Goal: Information Seeking & Learning: Check status

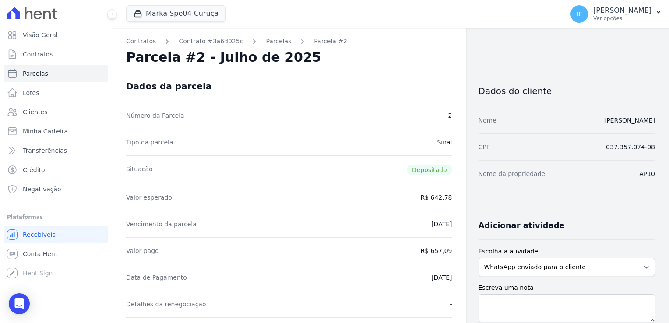
scroll to position [88, 0]
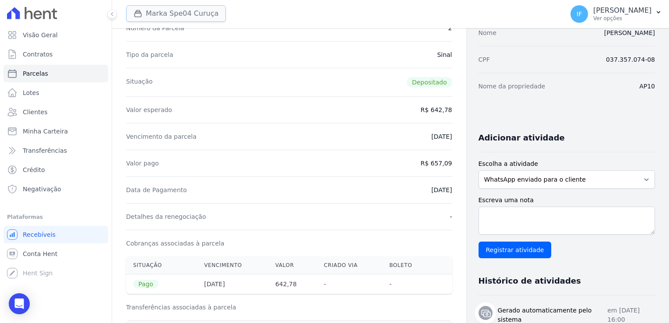
click at [173, 13] on button "Marka Spe04 Curuça" at bounding box center [176, 13] width 100 height 17
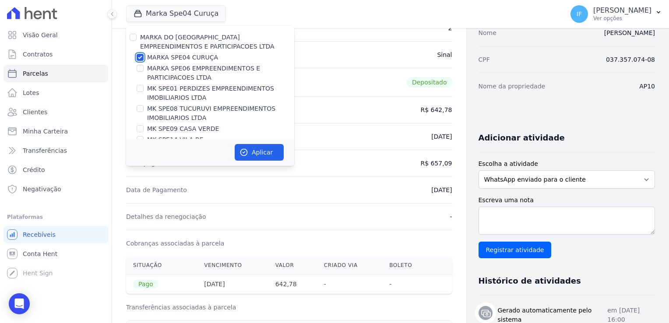
click at [141, 57] on input "MARKA SPE04 CURUÇA" at bounding box center [140, 57] width 7 height 7
checkbox input "false"
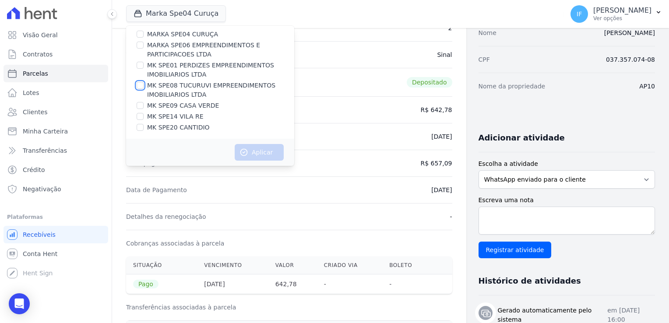
click at [142, 84] on input "MK SPE08 TUCURUVI EMPREENDIMENTOS IMOBILIARIOS LTDA" at bounding box center [140, 85] width 7 height 7
checkbox input "true"
click at [266, 157] on button "Aplicar" at bounding box center [259, 152] width 49 height 17
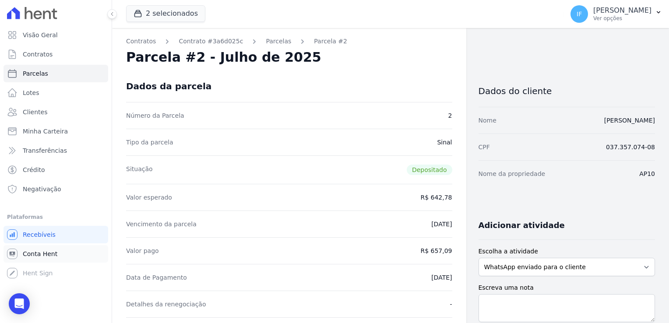
click at [47, 253] on span "Conta Hent" at bounding box center [40, 253] width 35 height 9
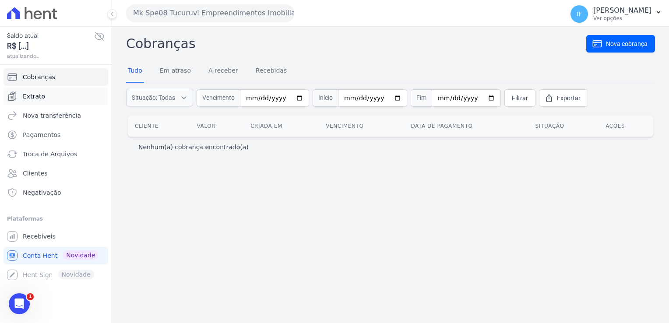
click at [31, 99] on span "Extrato" at bounding box center [34, 96] width 22 height 9
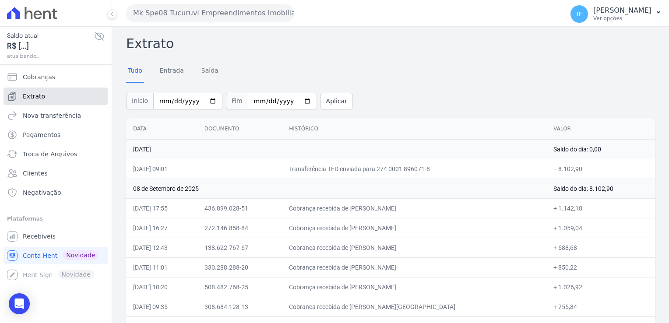
click at [32, 98] on span "Extrato" at bounding box center [34, 96] width 22 height 9
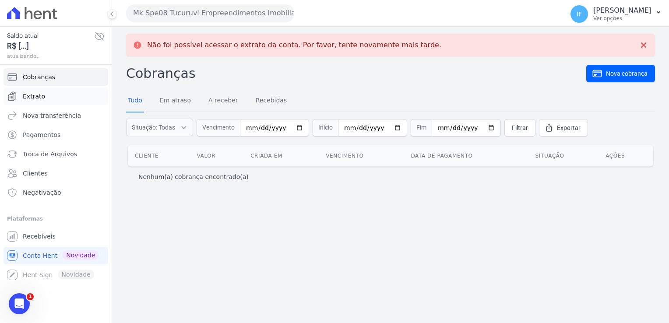
click at [37, 97] on span "Extrato" at bounding box center [34, 96] width 22 height 9
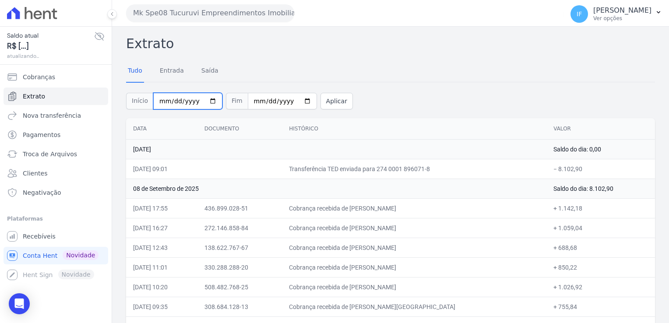
click at [205, 102] on input "2025-09-01" at bounding box center [187, 101] width 69 height 17
type input "[DATE]"
click at [292, 102] on input "[DATE]" at bounding box center [282, 101] width 69 height 17
type input "[DATE]"
click at [320, 102] on button "Aplicar" at bounding box center [336, 101] width 32 height 17
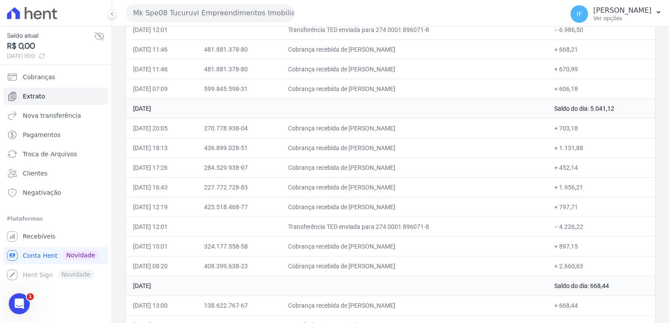
scroll to position [2429, 0]
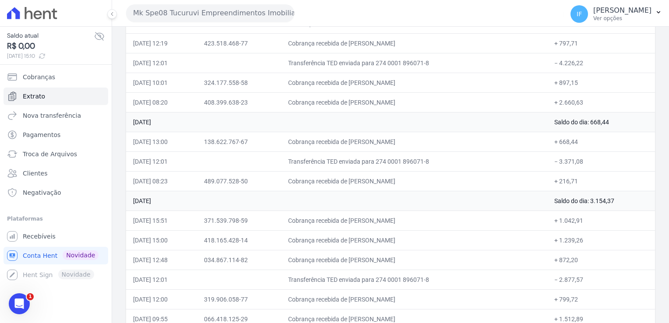
drag, startPoint x: 130, startPoint y: 41, endPoint x: 591, endPoint y: 308, distance: 532.4
drag, startPoint x: 591, startPoint y: 308, endPoint x: 562, endPoint y: 284, distance: 37.0
copy div "loremi Dolo Sitamet Conse Adipis Eli Seddoei Temp Incididun Utlaboree Dolor 83 …"
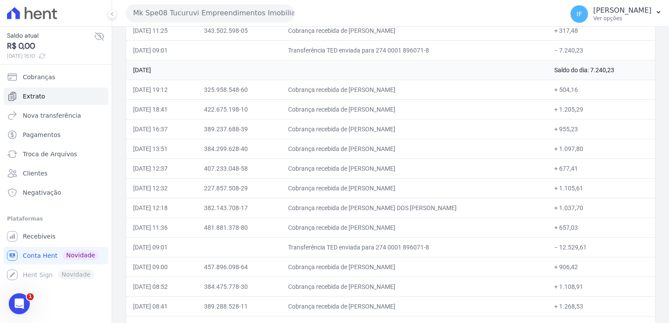
scroll to position [0, 0]
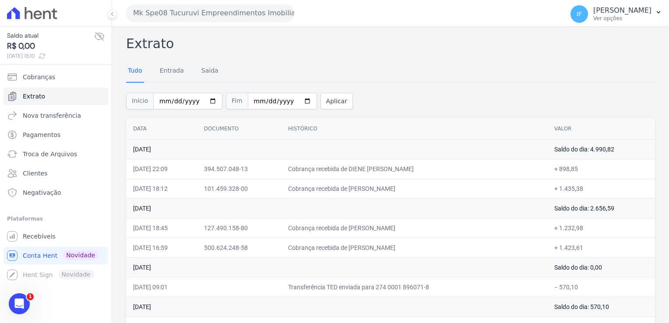
drag, startPoint x: 277, startPoint y: 51, endPoint x: 186, endPoint y: 72, distance: 94.4
click at [277, 51] on h2 "Extrato" at bounding box center [390, 44] width 529 height 20
click at [168, 71] on link "Entrada" at bounding box center [172, 71] width 28 height 23
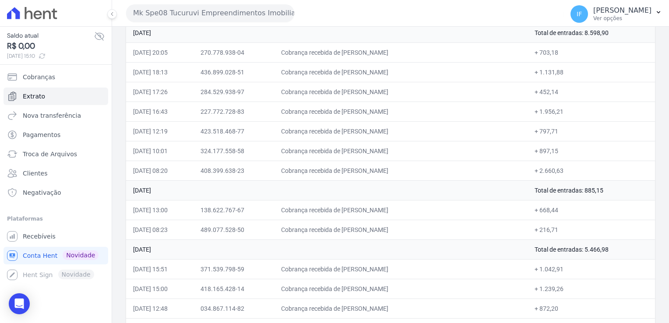
scroll to position [2057, 0]
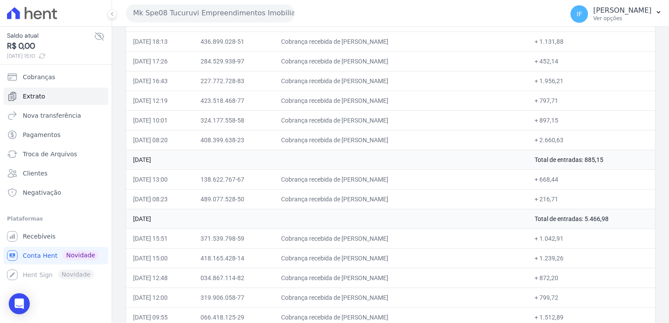
drag, startPoint x: 124, startPoint y: 38, endPoint x: 587, endPoint y: 310, distance: 536.7
drag, startPoint x: 587, startPoint y: 310, endPoint x: 546, endPoint y: 286, distance: 47.1
copy div "Loremip Dolo Sitamet Conse Adipis Eli Seddoei Temp Incididun Utlaboree Dolor 78…"
click at [41, 235] on span "Recebíveis" at bounding box center [39, 236] width 33 height 9
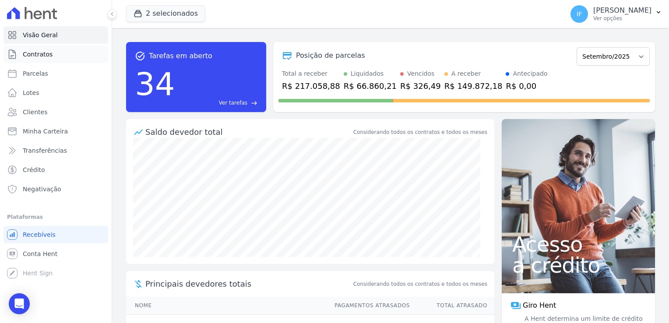
click at [45, 56] on span "Contratos" at bounding box center [38, 54] width 30 height 9
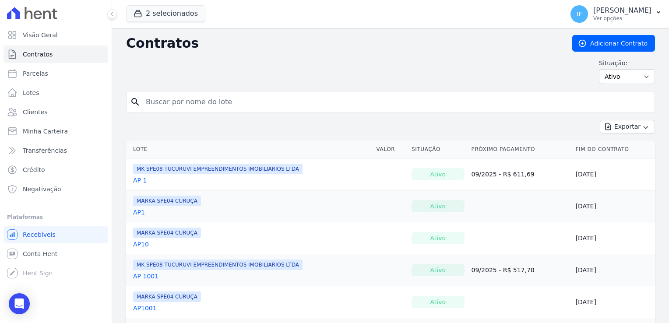
click at [215, 101] on input "search" at bounding box center [395, 102] width 510 height 18
type input "513"
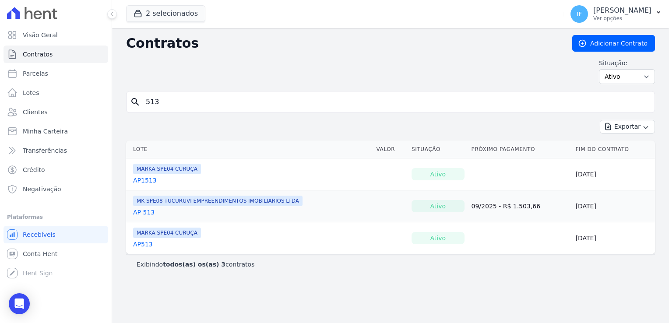
click at [145, 211] on link "AP 513" at bounding box center [143, 212] width 21 height 9
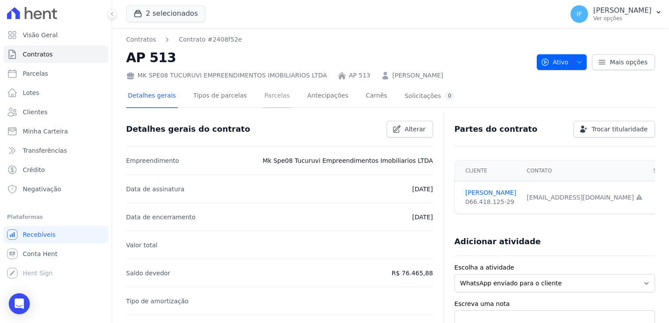
click at [263, 96] on link "Parcelas" at bounding box center [277, 96] width 29 height 23
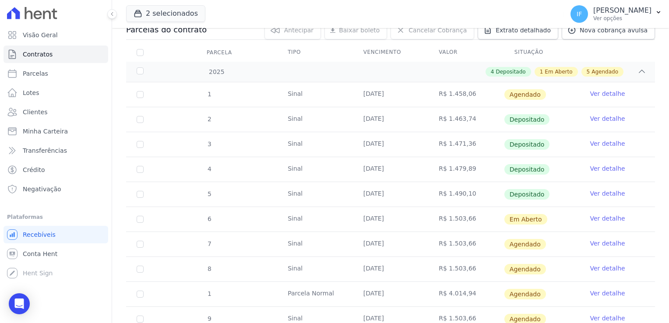
scroll to position [88, 0]
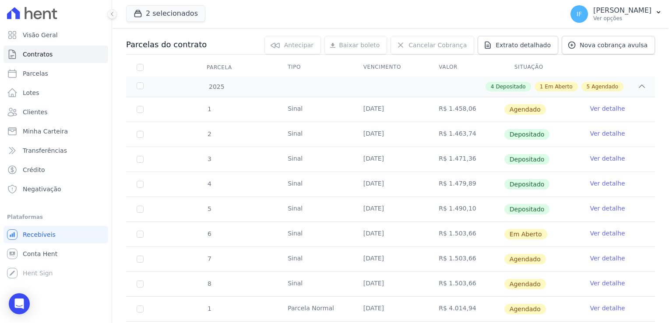
click at [603, 181] on link "Ver detalhe" at bounding box center [606, 183] width 35 height 9
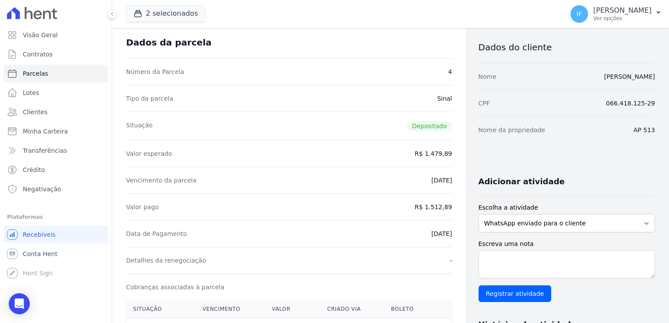
scroll to position [88, 0]
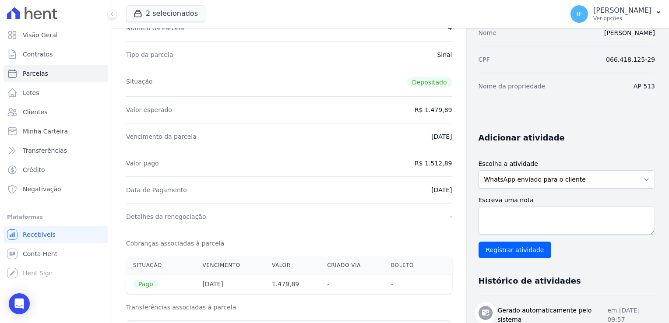
drag, startPoint x: 424, startPoint y: 162, endPoint x: 450, endPoint y: 161, distance: 25.8
drag, startPoint x: 450, startPoint y: 161, endPoint x: 437, endPoint y: 163, distance: 12.9
copy dd "1.512,89"
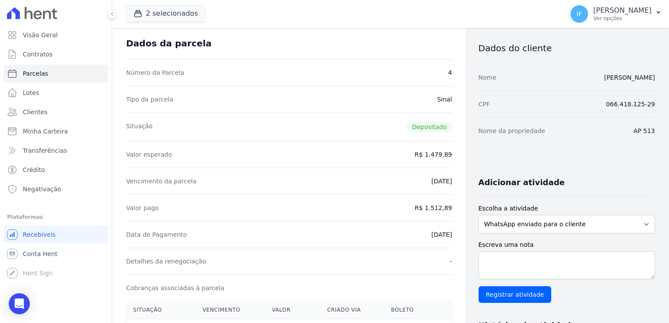
scroll to position [0, 0]
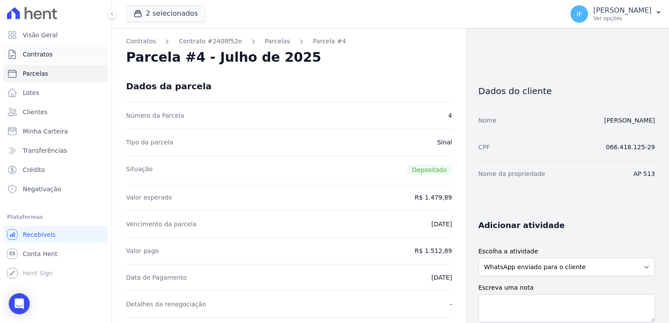
click at [39, 57] on span "Contratos" at bounding box center [38, 54] width 30 height 9
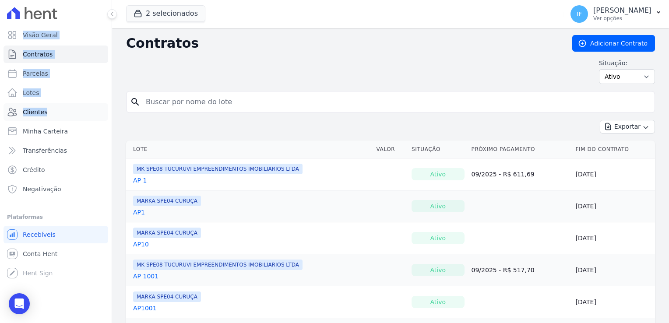
drag, startPoint x: 190, startPoint y: 106, endPoint x: 50, endPoint y: 104, distance: 140.0
drag, startPoint x: 50, startPoint y: 104, endPoint x: 160, endPoint y: 101, distance: 110.3
click at [160, 101] on input "search" at bounding box center [395, 102] width 510 height 18
type input "510"
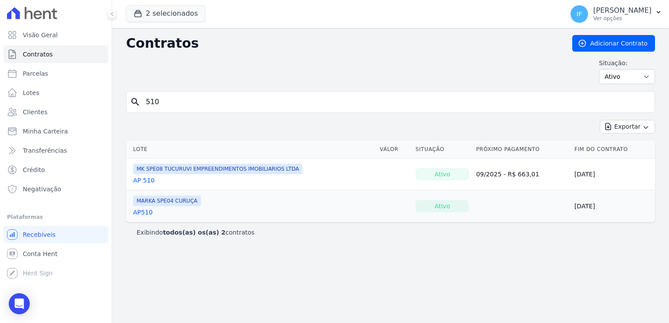
click at [147, 181] on link "AP 510" at bounding box center [143, 180] width 21 height 9
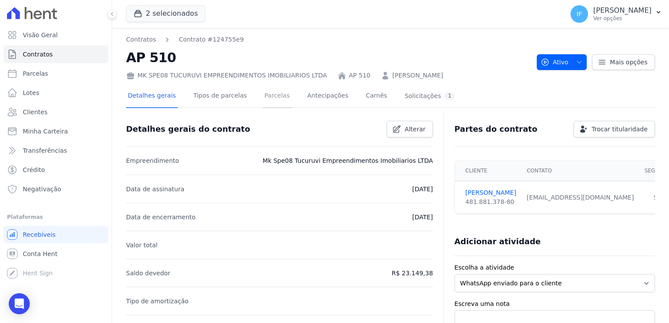
click at [266, 95] on link "Parcelas" at bounding box center [277, 96] width 29 height 23
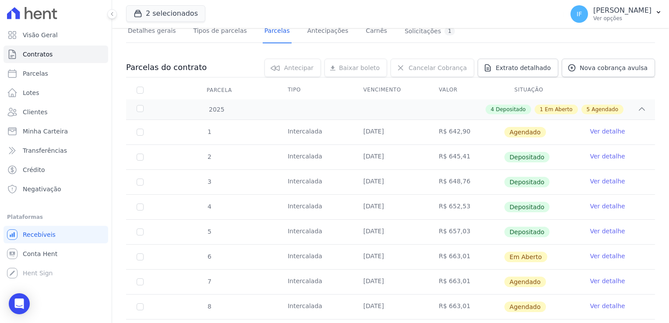
scroll to position [88, 0]
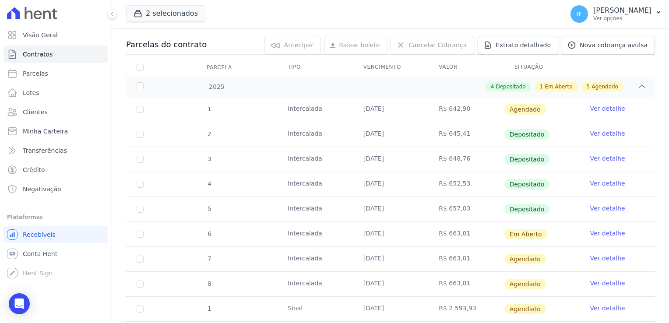
click at [605, 209] on link "Ver detalhe" at bounding box center [606, 208] width 35 height 9
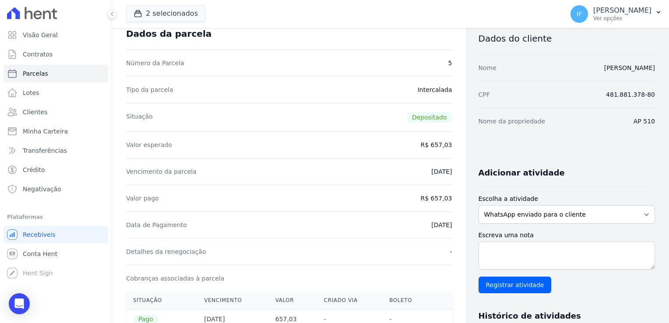
scroll to position [88, 0]
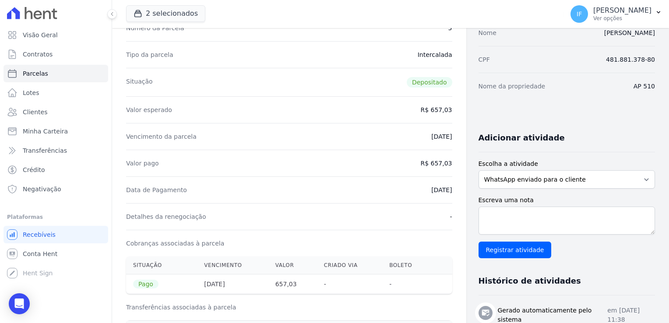
drag, startPoint x: 417, startPoint y: 191, endPoint x: 450, endPoint y: 192, distance: 33.3
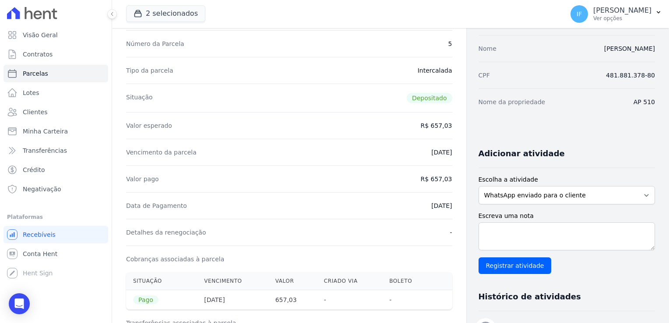
scroll to position [0, 0]
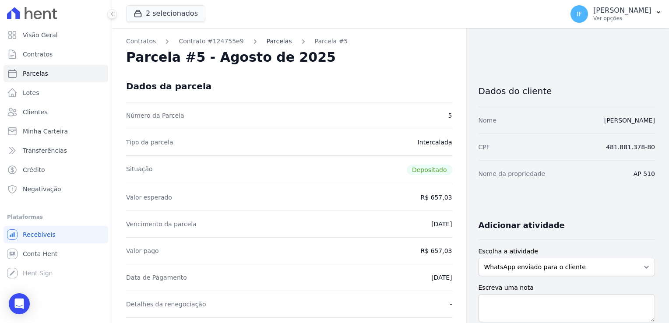
click at [270, 43] on link "Parcelas" at bounding box center [278, 41] width 25 height 9
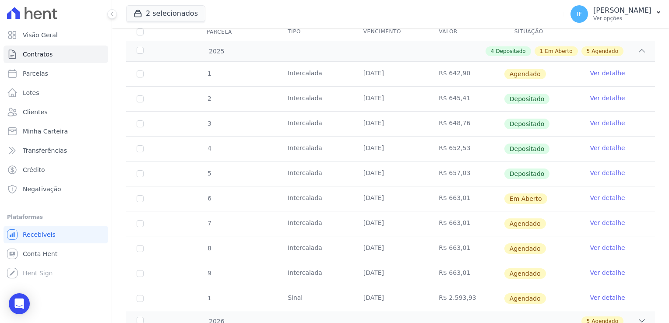
scroll to position [131, 0]
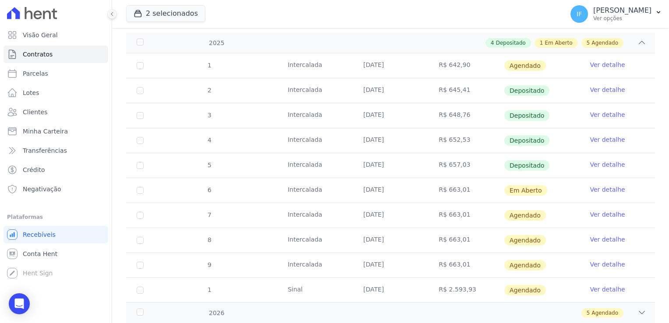
click at [594, 136] on link "Ver detalhe" at bounding box center [606, 139] width 35 height 9
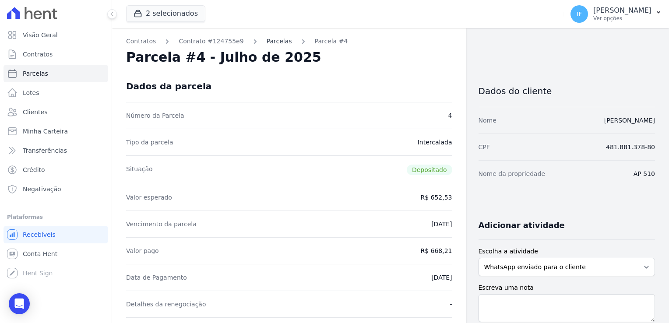
click at [266, 41] on link "Parcelas" at bounding box center [278, 41] width 25 height 9
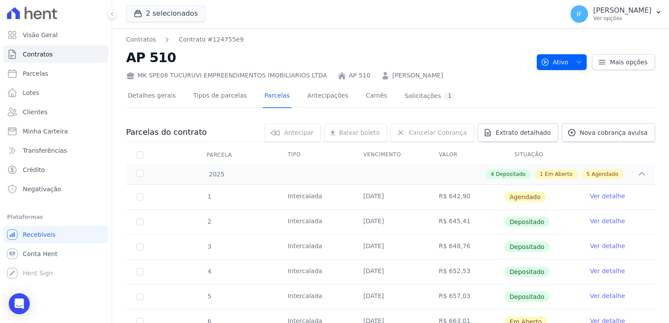
click at [595, 243] on link "Ver detalhe" at bounding box center [606, 246] width 35 height 9
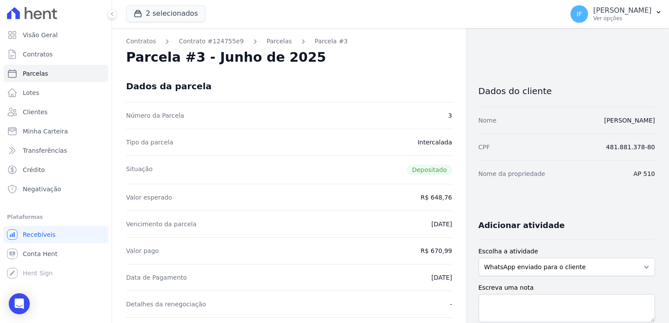
click at [594, 244] on div "Adicionar atividade Escolha a atividade WhatsApp enviado para o cliente Adicion…" at bounding box center [566, 278] width 177 height 134
drag, startPoint x: 412, startPoint y: 225, endPoint x: 455, endPoint y: 227, distance: 42.9
click at [38, 55] on span "Contratos" at bounding box center [38, 54] width 30 height 9
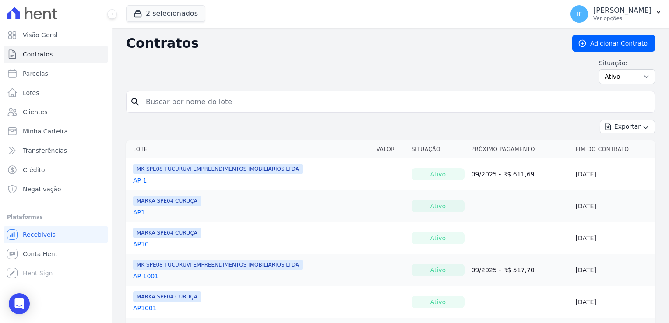
click at [175, 101] on input "search" at bounding box center [395, 102] width 510 height 18
type input "507"
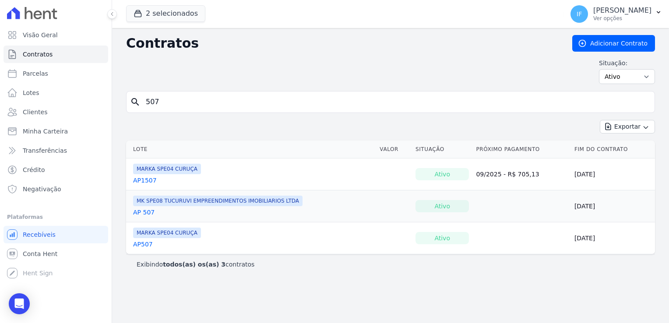
click at [141, 244] on link "AP507" at bounding box center [143, 244] width 20 height 9
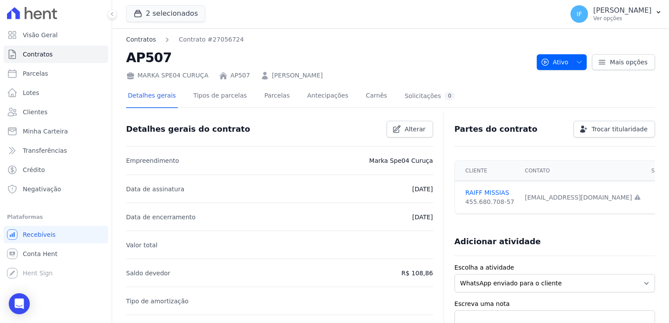
click at [141, 41] on link "Contratos" at bounding box center [141, 39] width 30 height 9
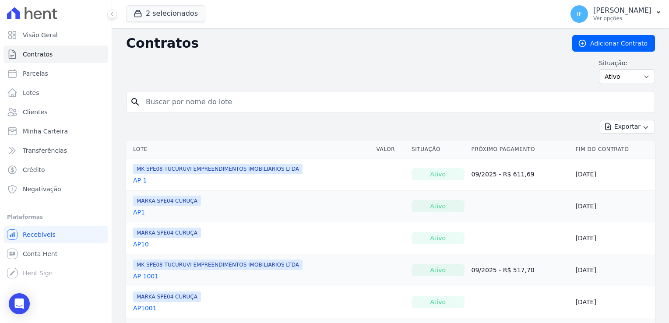
click at [196, 100] on input "search" at bounding box center [395, 102] width 510 height 18
type input "507"
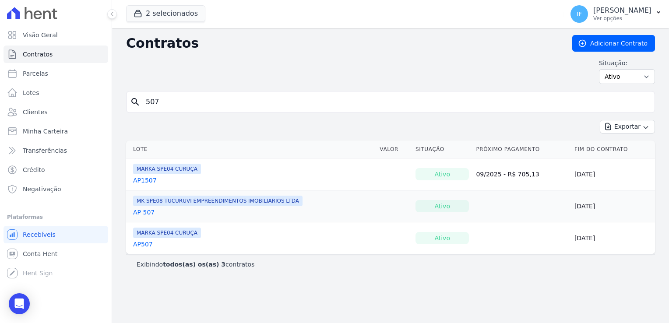
click at [138, 246] on link "AP507" at bounding box center [143, 244] width 20 height 9
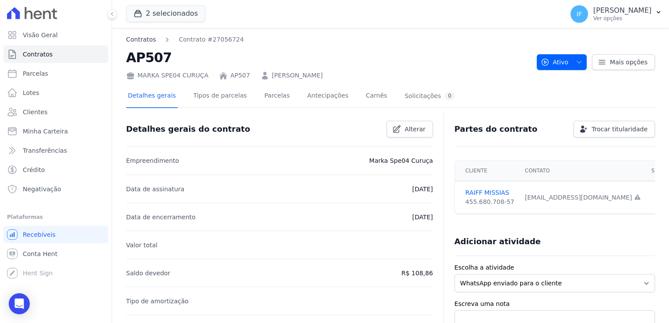
click at [138, 39] on link "Contratos" at bounding box center [141, 39] width 30 height 9
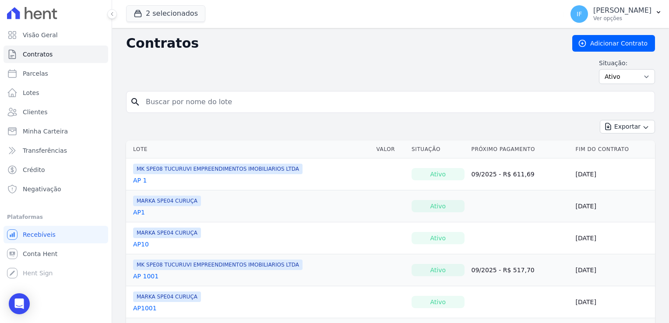
click at [193, 100] on input "search" at bounding box center [395, 102] width 510 height 18
type input "507"
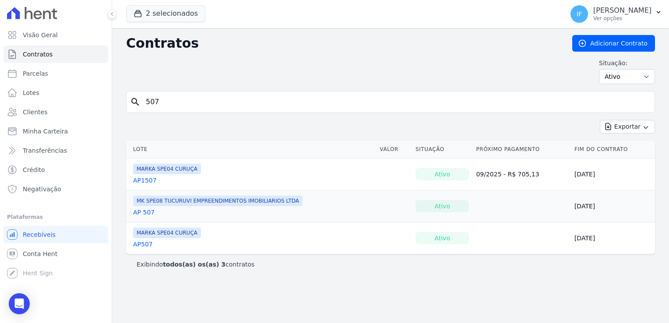
click at [142, 211] on link "AP 507" at bounding box center [143, 212] width 21 height 9
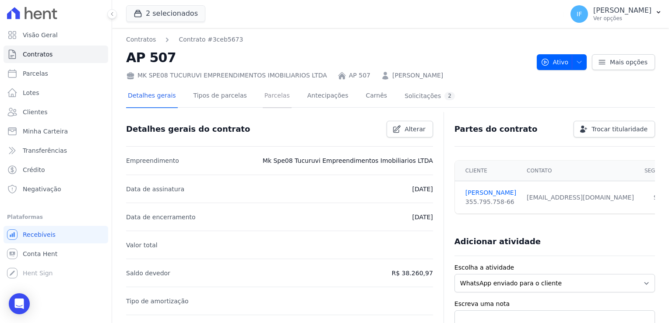
click at [263, 94] on link "Parcelas" at bounding box center [277, 96] width 29 height 23
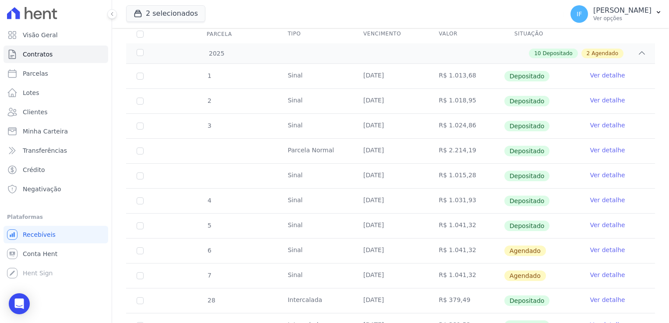
scroll to position [131, 0]
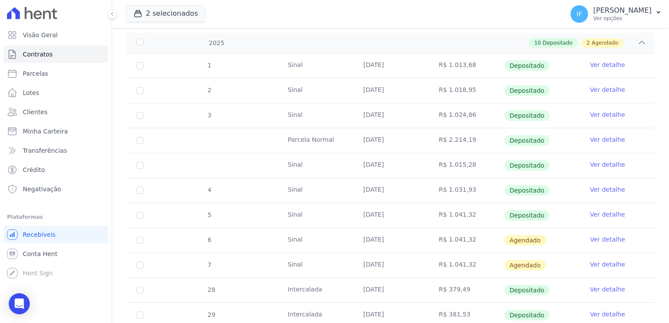
click at [597, 133] on td "Ver detalhe" at bounding box center [617, 140] width 76 height 25
click at [597, 140] on link "Ver detalhe" at bounding box center [606, 139] width 35 height 9
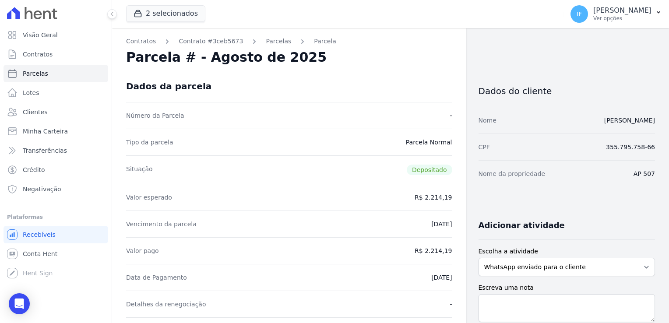
scroll to position [44, 0]
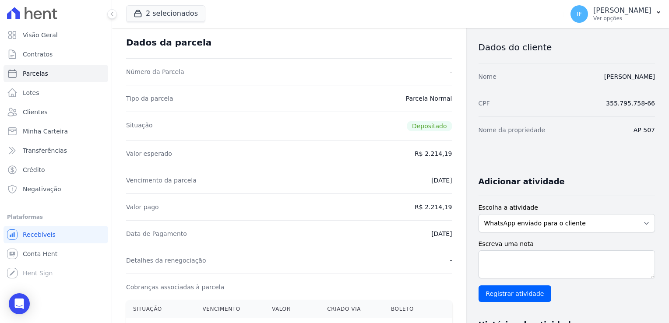
drag, startPoint x: 413, startPoint y: 233, endPoint x: 457, endPoint y: 240, distance: 44.3
click at [457, 240] on div "Contratos Contrato #3ceb5673 [GEOGRAPHIC_DATA] [GEOGRAPHIC_DATA] [GEOGRAPHIC_DA…" at bounding box center [289, 317] width 354 height 667
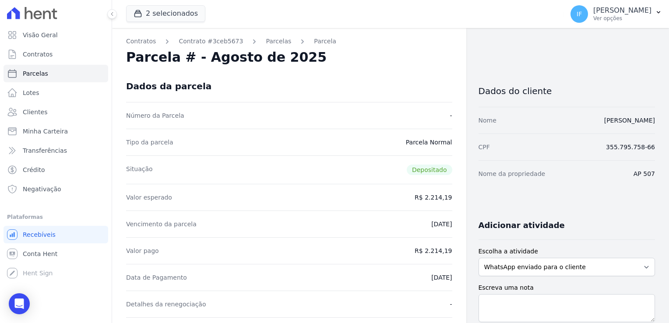
scroll to position [0, 0]
drag, startPoint x: 424, startPoint y: 201, endPoint x: 464, endPoint y: 202, distance: 39.8
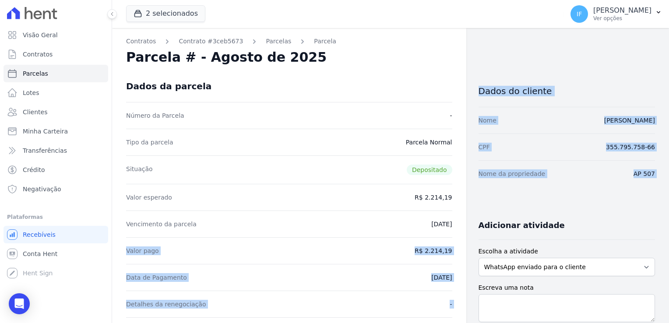
drag, startPoint x: 418, startPoint y: 224, endPoint x: 467, endPoint y: 228, distance: 49.6
drag, startPoint x: 467, startPoint y: 228, endPoint x: 430, endPoint y: 249, distance: 43.5
click at [430, 249] on dd "R$ 2.214,19" at bounding box center [432, 250] width 37 height 9
click at [415, 276] on div "Data de Pagamento [DATE]" at bounding box center [289, 277] width 326 height 27
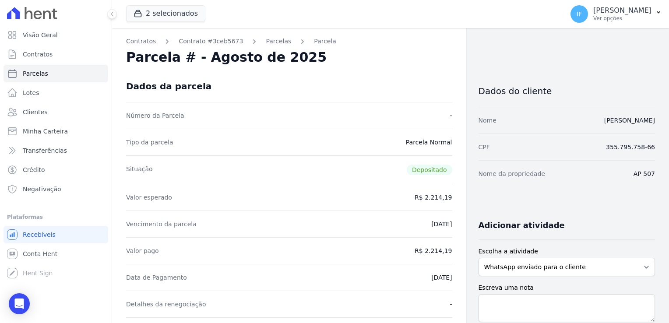
drag, startPoint x: 417, startPoint y: 193, endPoint x: 453, endPoint y: 194, distance: 36.3
click at [269, 42] on link "Parcelas" at bounding box center [278, 41] width 25 height 9
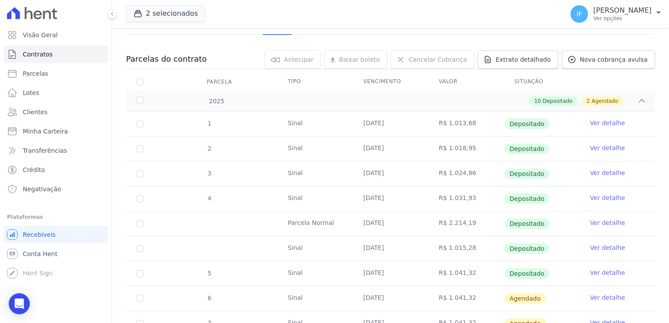
scroll to position [88, 0]
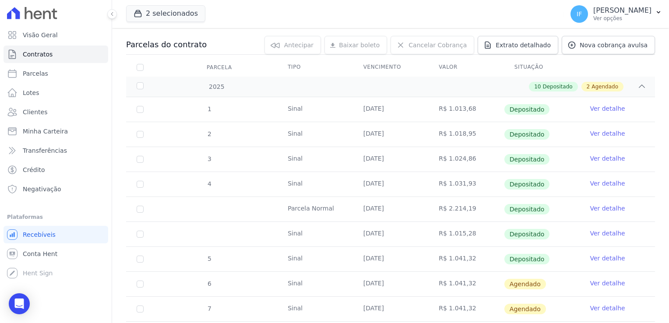
click at [598, 230] on link "Ver detalhe" at bounding box center [606, 233] width 35 height 9
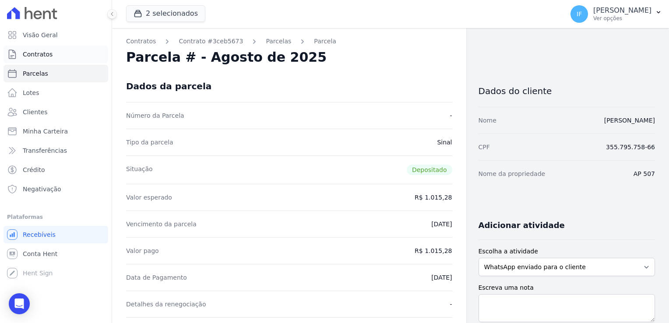
click at [40, 57] on span "Contratos" at bounding box center [38, 54] width 30 height 9
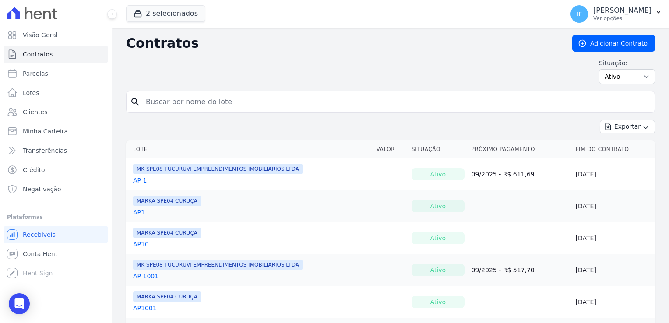
click at [180, 102] on input "search" at bounding box center [395, 102] width 510 height 18
type input "416"
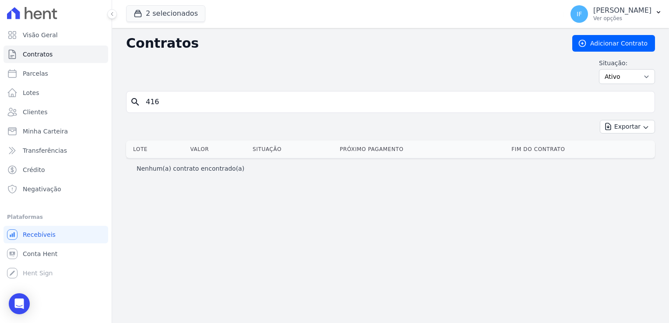
drag, startPoint x: 148, startPoint y: 104, endPoint x: 247, endPoint y: 117, distance: 99.3
click at [243, 113] on form "search 416" at bounding box center [390, 105] width 529 height 29
type input "413"
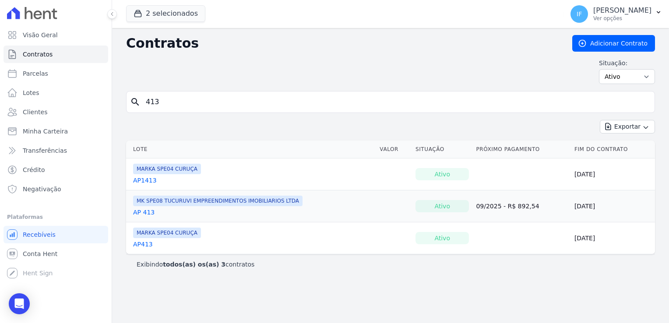
click at [136, 210] on link "AP 413" at bounding box center [143, 212] width 21 height 9
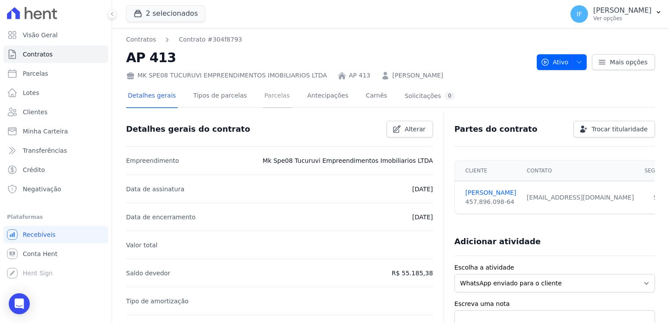
click at [263, 94] on link "Parcelas" at bounding box center [277, 96] width 29 height 23
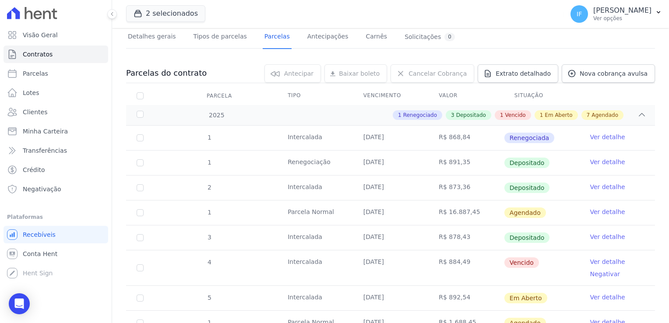
scroll to position [88, 0]
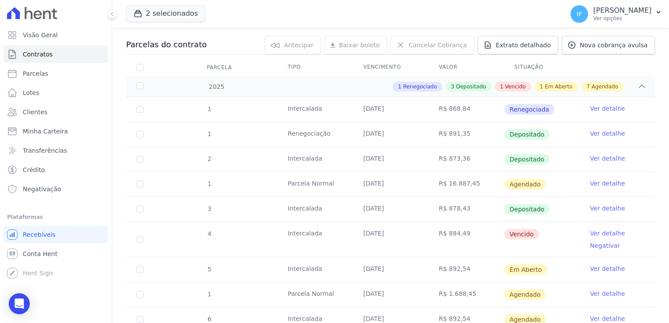
click at [600, 208] on link "Ver detalhe" at bounding box center [606, 208] width 35 height 9
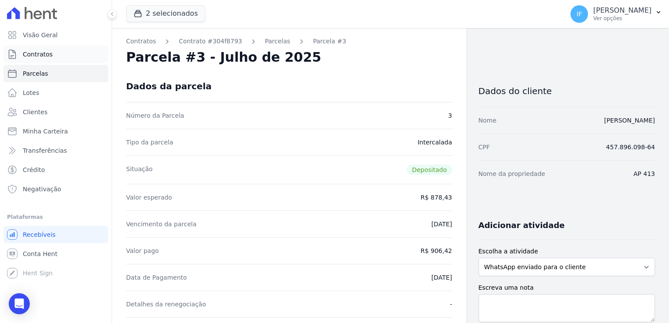
click at [64, 59] on link "Contratos" at bounding box center [56, 55] width 105 height 18
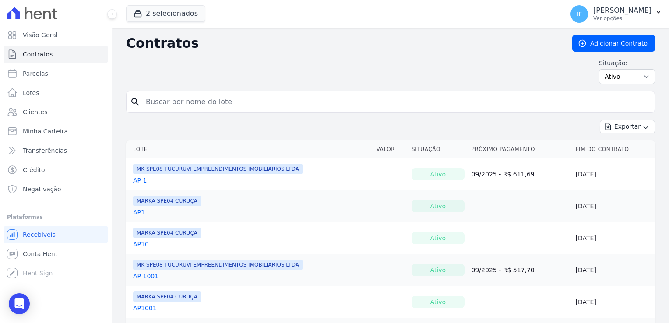
click at [172, 104] on input "search" at bounding box center [395, 102] width 510 height 18
type input "813"
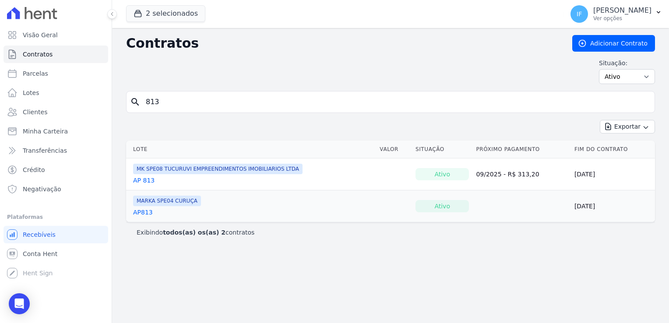
click at [142, 179] on link "AP 813" at bounding box center [143, 180] width 21 height 9
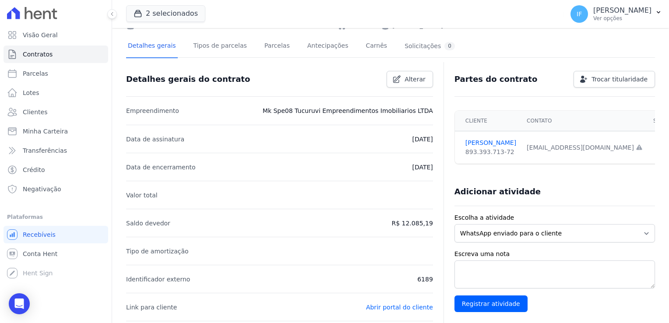
scroll to position [30, 0]
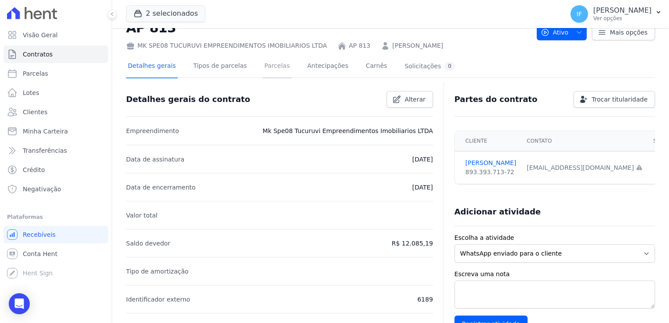
click at [264, 64] on link "Parcelas" at bounding box center [277, 66] width 29 height 23
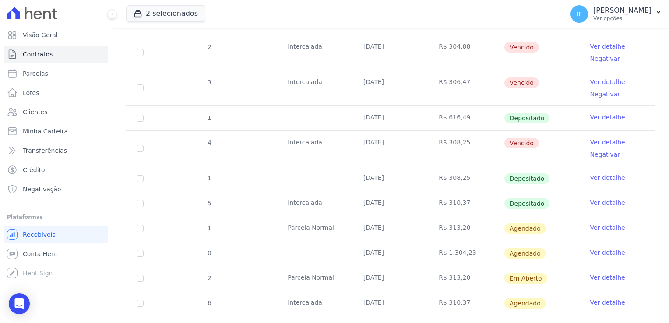
scroll to position [175, 0]
click at [599, 200] on link "Ver detalhe" at bounding box center [606, 202] width 35 height 9
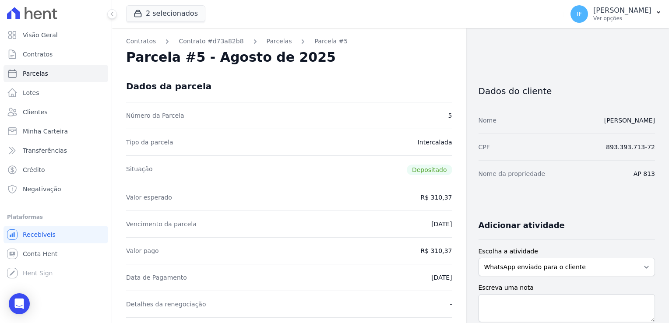
drag, startPoint x: 414, startPoint y: 224, endPoint x: 452, endPoint y: 228, distance: 38.8
